Goal: Task Accomplishment & Management: Complete application form

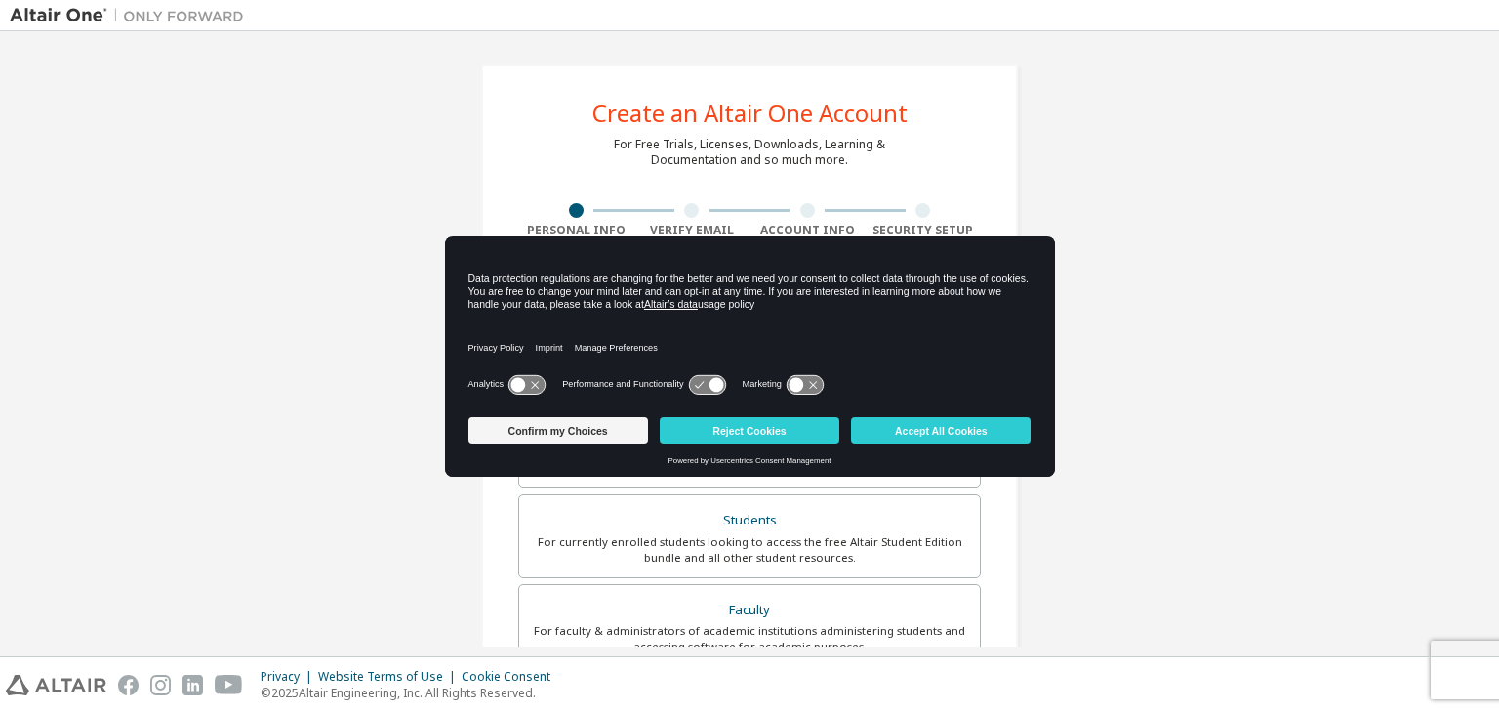
click at [1322, 192] on div "Create an Altair One Account For Free Trials, Licenses, Downloads, Learning & D…" at bounding box center [750, 558] width 1480 height 1034
click at [981, 434] on button "Accept All Cookies" at bounding box center [941, 430] width 180 height 27
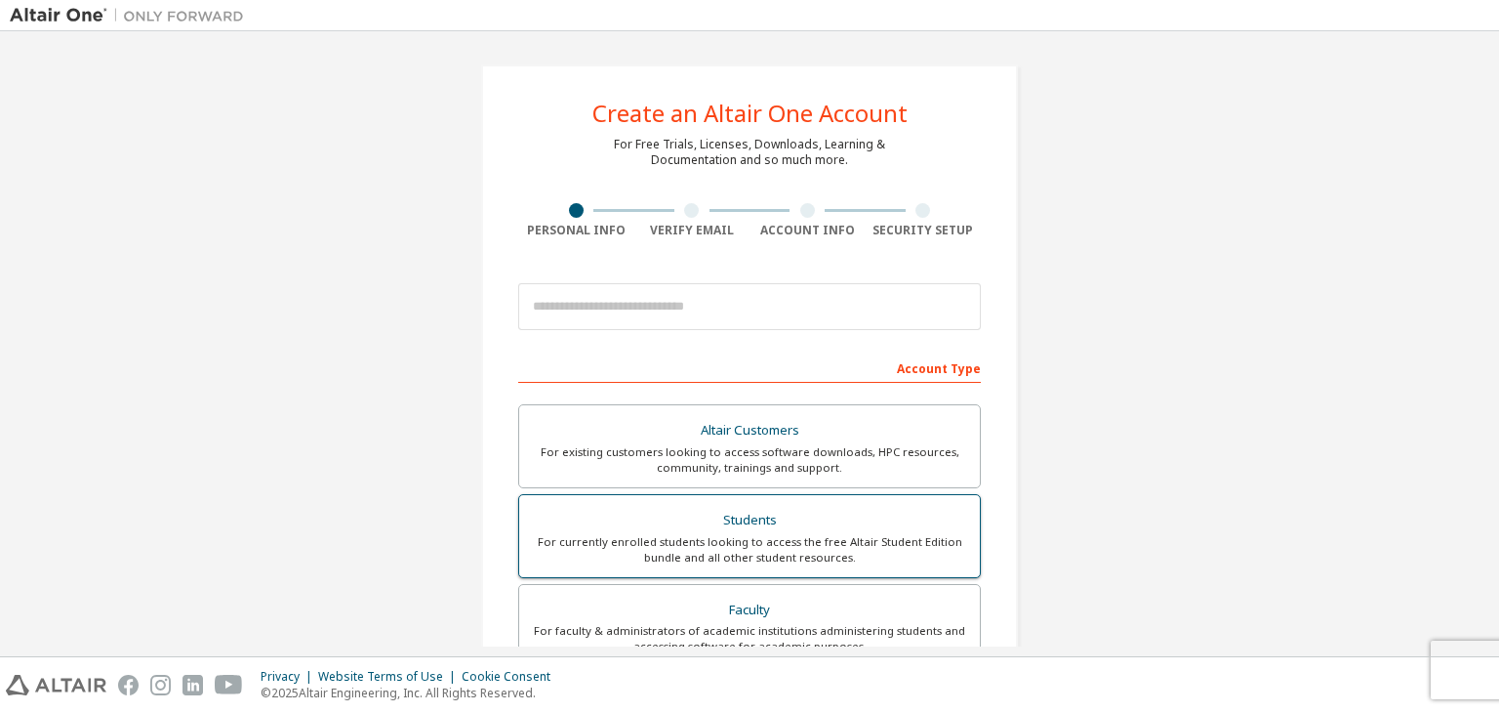
click at [858, 522] on div "Students" at bounding box center [749, 520] width 437 height 27
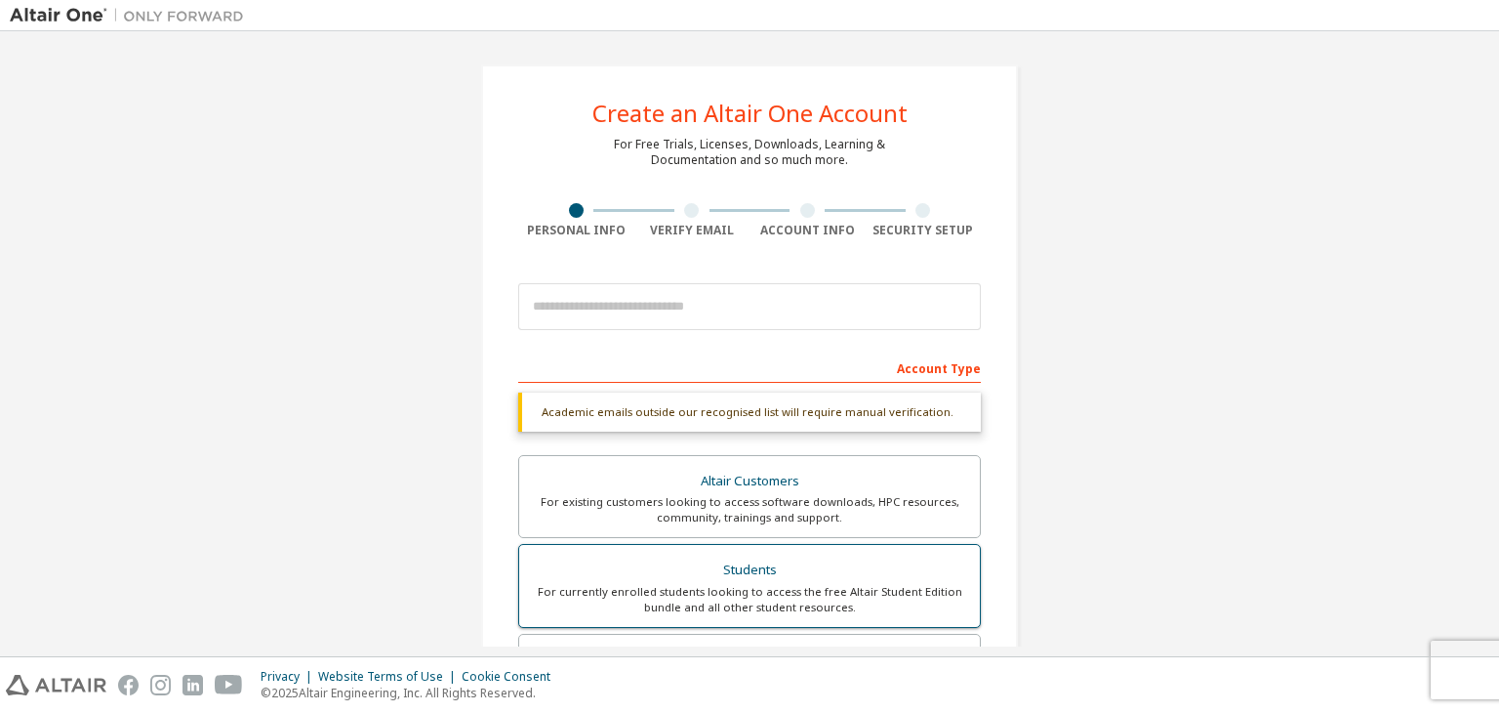
click at [817, 622] on label "Students For currently enrolled students looking to access the free Altair Stud…" at bounding box center [749, 586] width 463 height 84
click at [816, 614] on label "Students For currently enrolled students looking to access the free Altair Stud…" at bounding box center [749, 586] width 463 height 84
click at [726, 604] on div "For currently enrolled students looking to access the free Altair Student Editi…" at bounding box center [749, 599] width 437 height 31
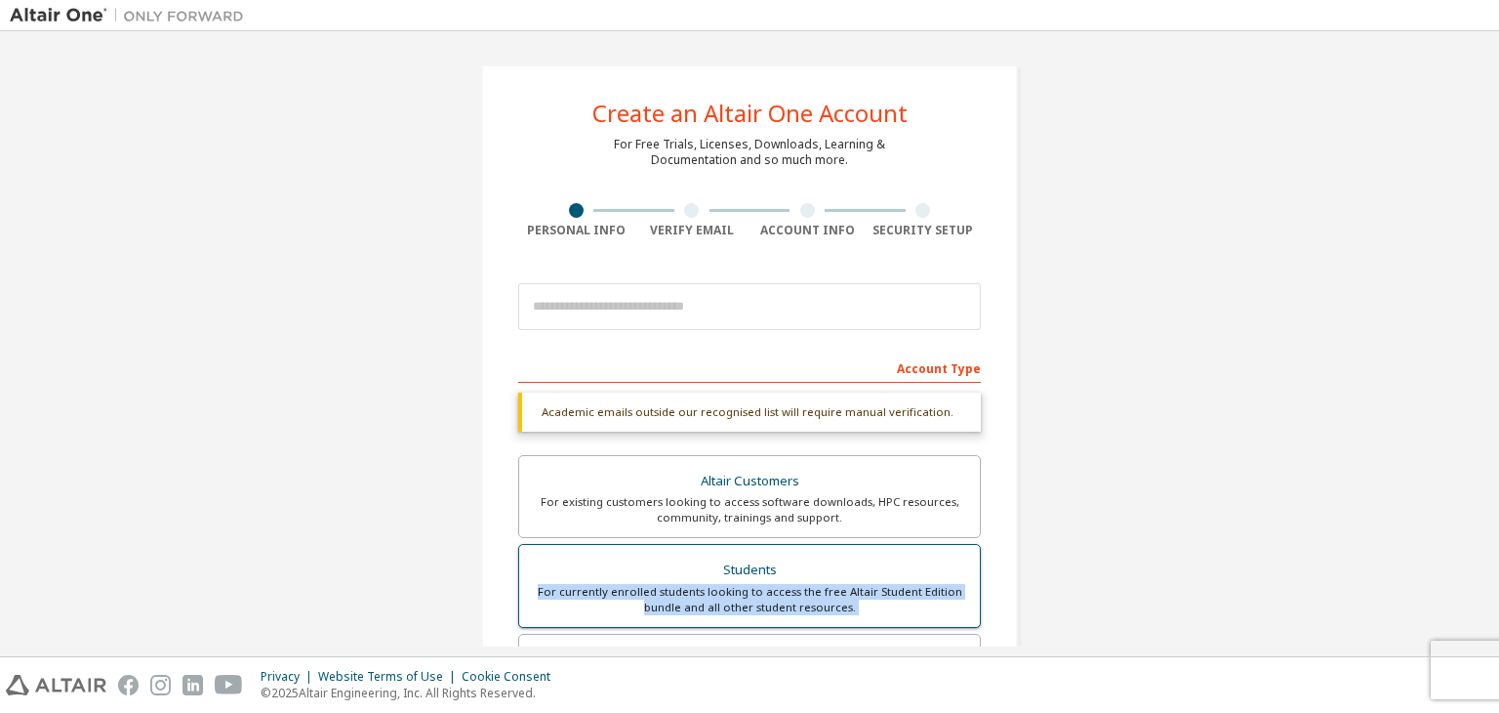
click at [726, 604] on div "For currently enrolled students looking to access the free Altair Student Editi…" at bounding box center [749, 599] width 437 height 31
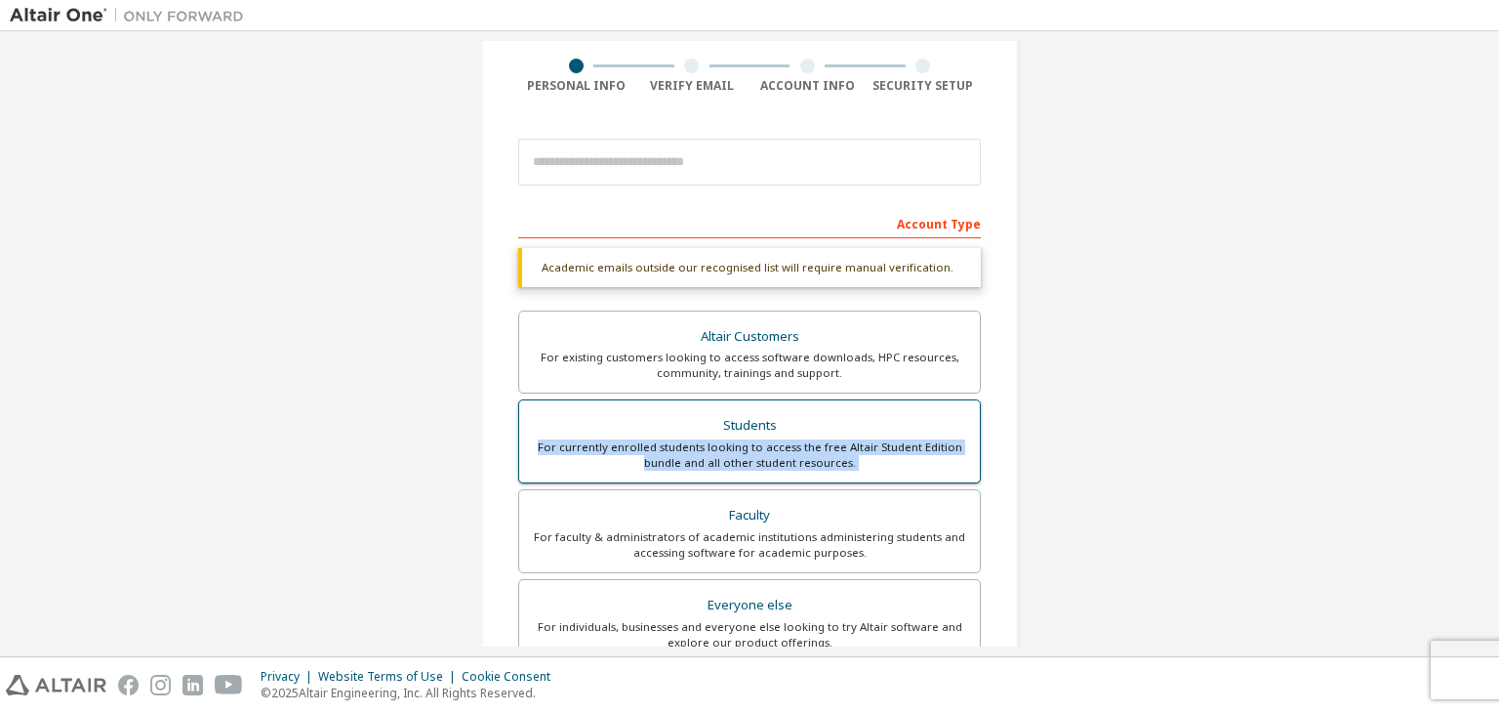
scroll to position [147, 0]
click at [738, 445] on div "For currently enrolled students looking to access the free Altair Student Editi…" at bounding box center [749, 451] width 437 height 31
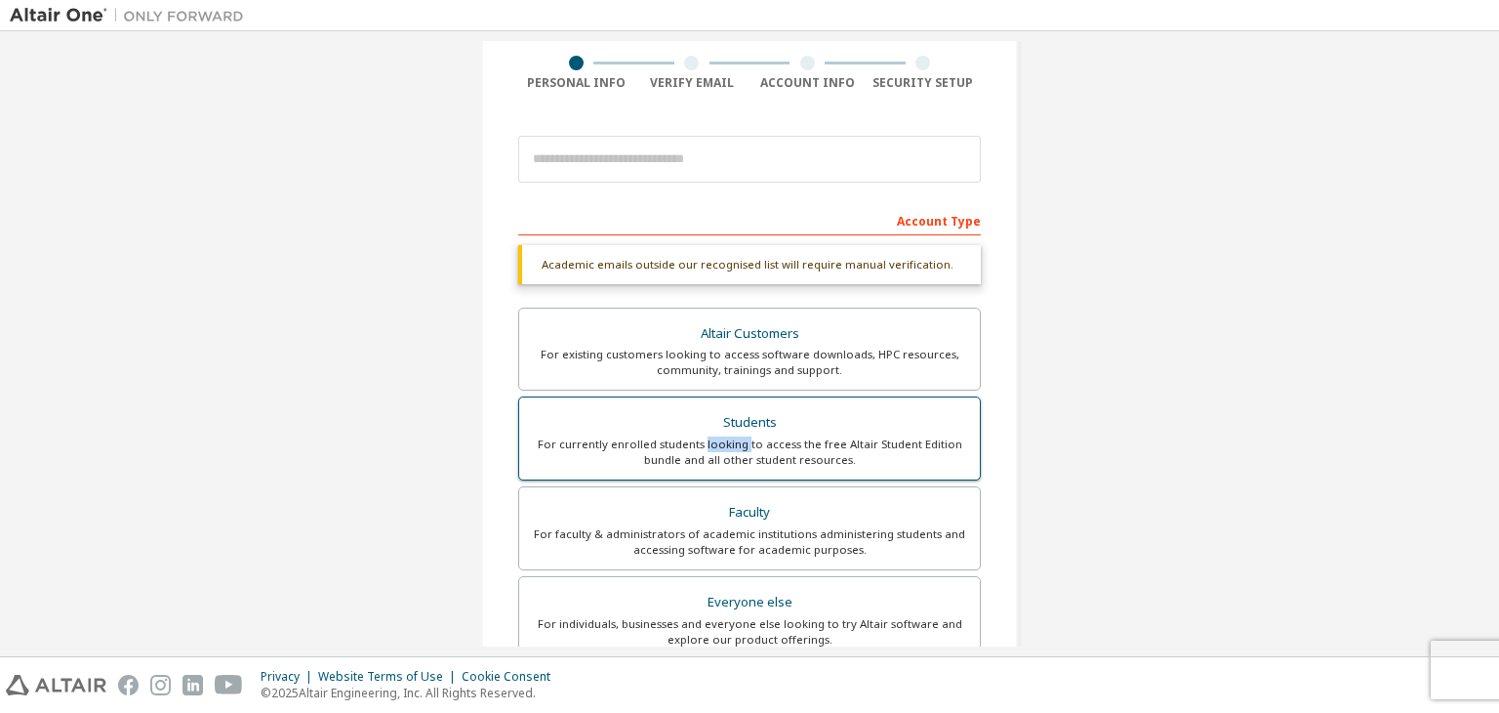
click at [738, 445] on div "For currently enrolled students looking to access the free Altair Student Editi…" at bounding box center [749, 451] width 437 height 31
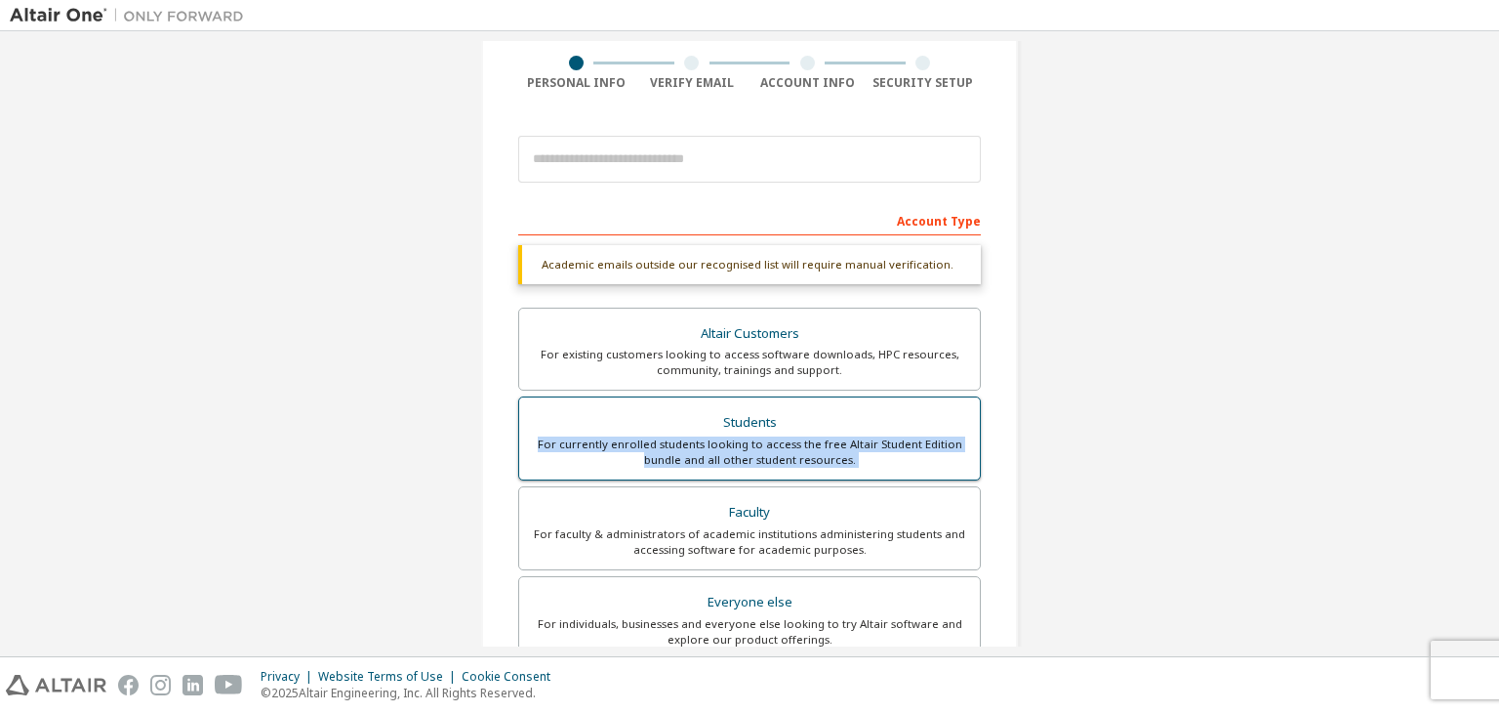
click at [738, 445] on div "For currently enrolled students looking to access the free Altair Student Editi…" at bounding box center [749, 451] width 437 height 31
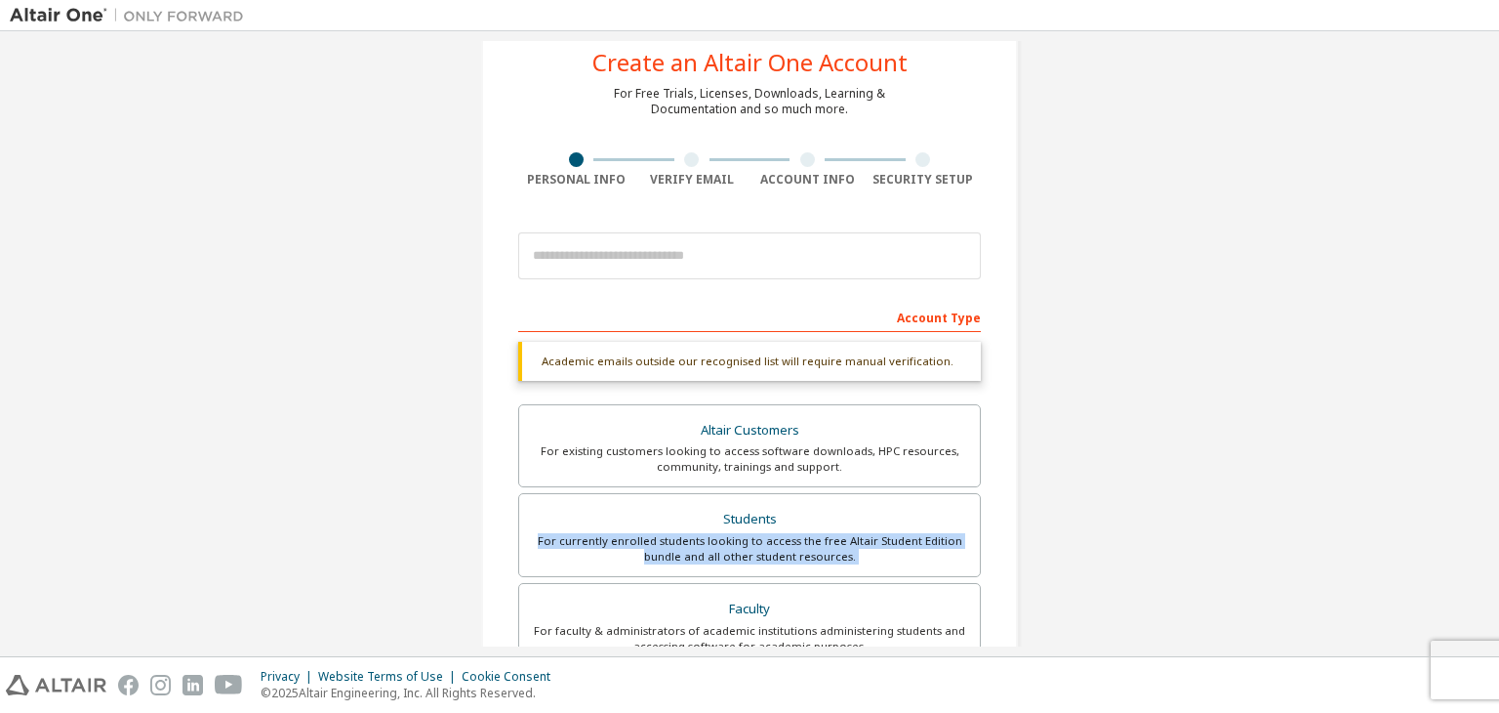
scroll to position [0, 0]
